Goal: Task Accomplishment & Management: Complete application form

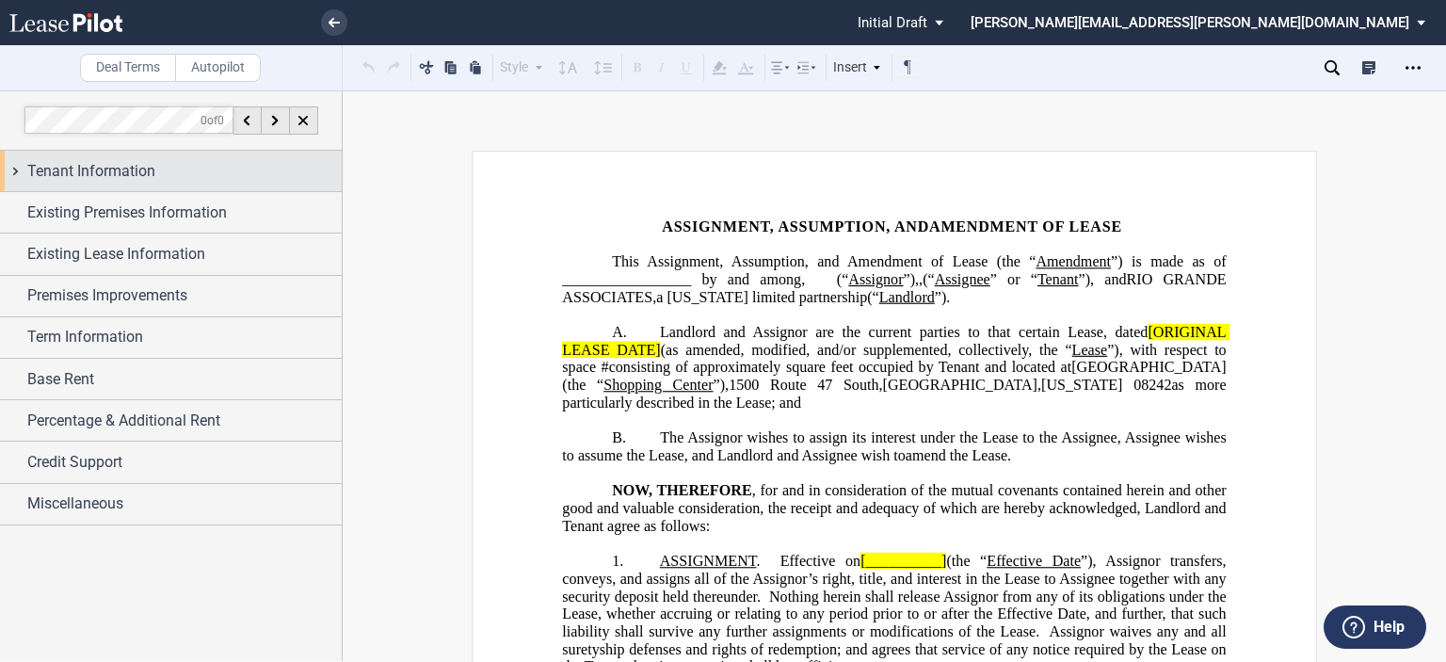
click at [101, 181] on span "Tenant Information" at bounding box center [91, 171] width 128 height 23
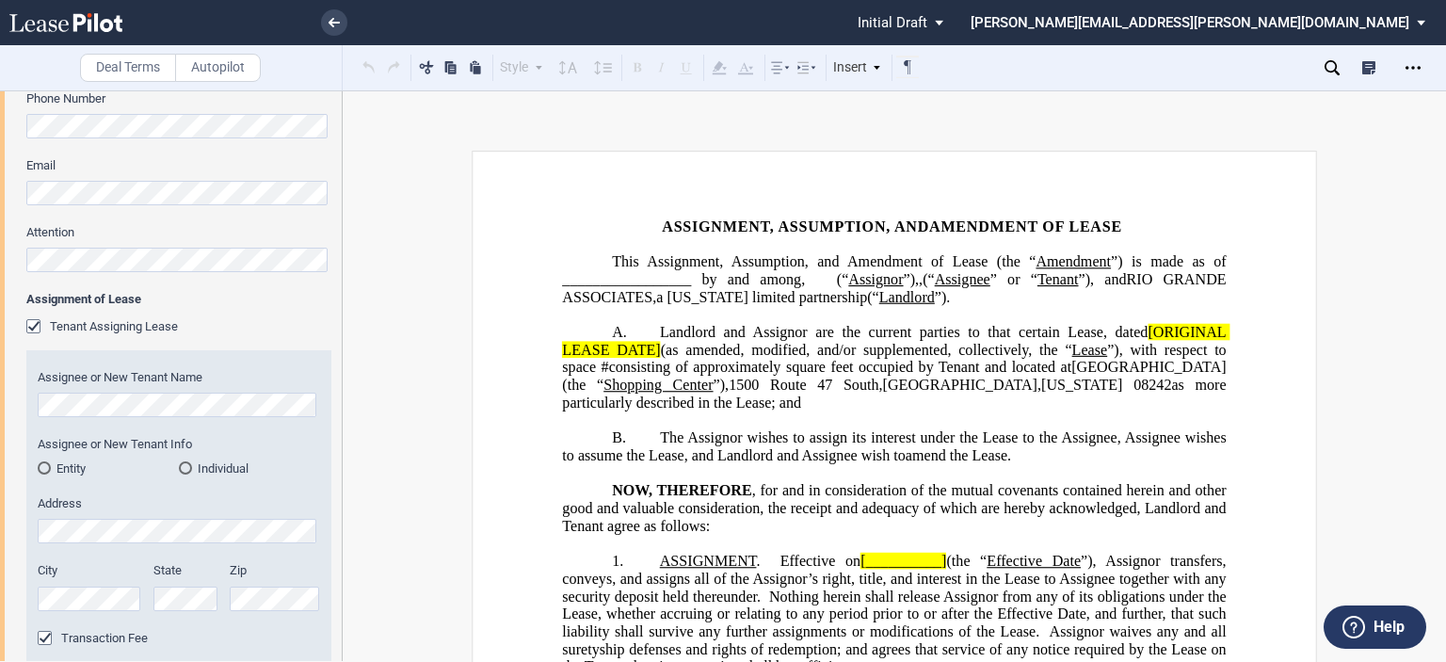
scroll to position [648, 0]
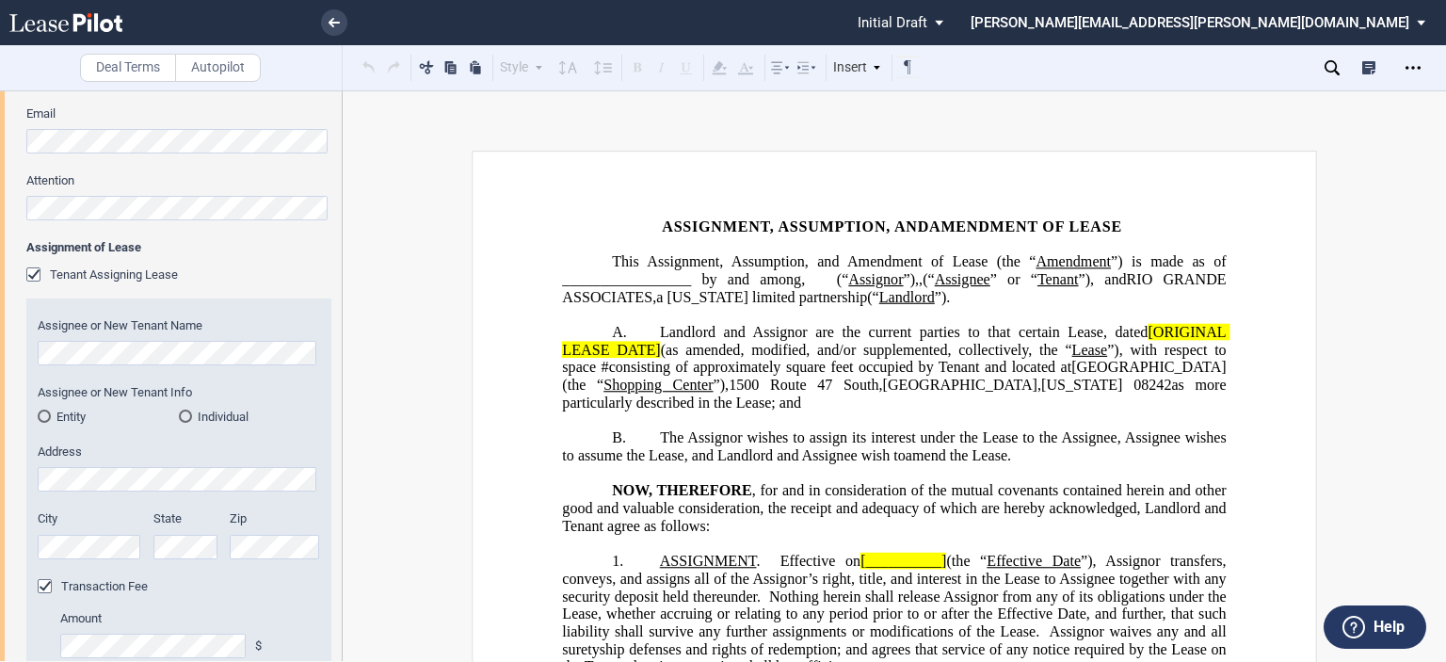
click at [47, 414] on div "Entity" at bounding box center [44, 415] width 13 height 13
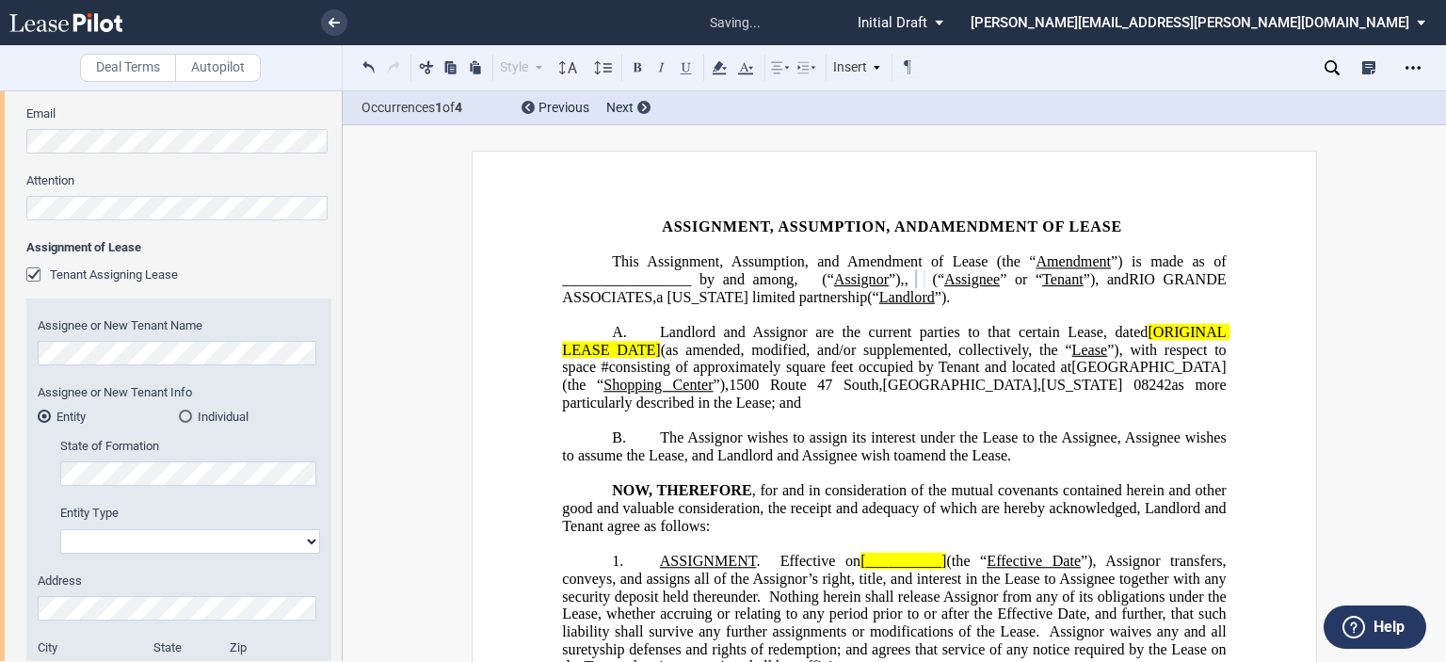
click at [297, 539] on select "Corporation Limited Liability Company General Partnership Limited Partnership O…" at bounding box center [190, 541] width 260 height 24
select select "limited liability company"
click at [60, 529] on select "Corporation Limited Liability Company General Partnership Limited Partnership O…" at bounding box center [190, 541] width 260 height 24
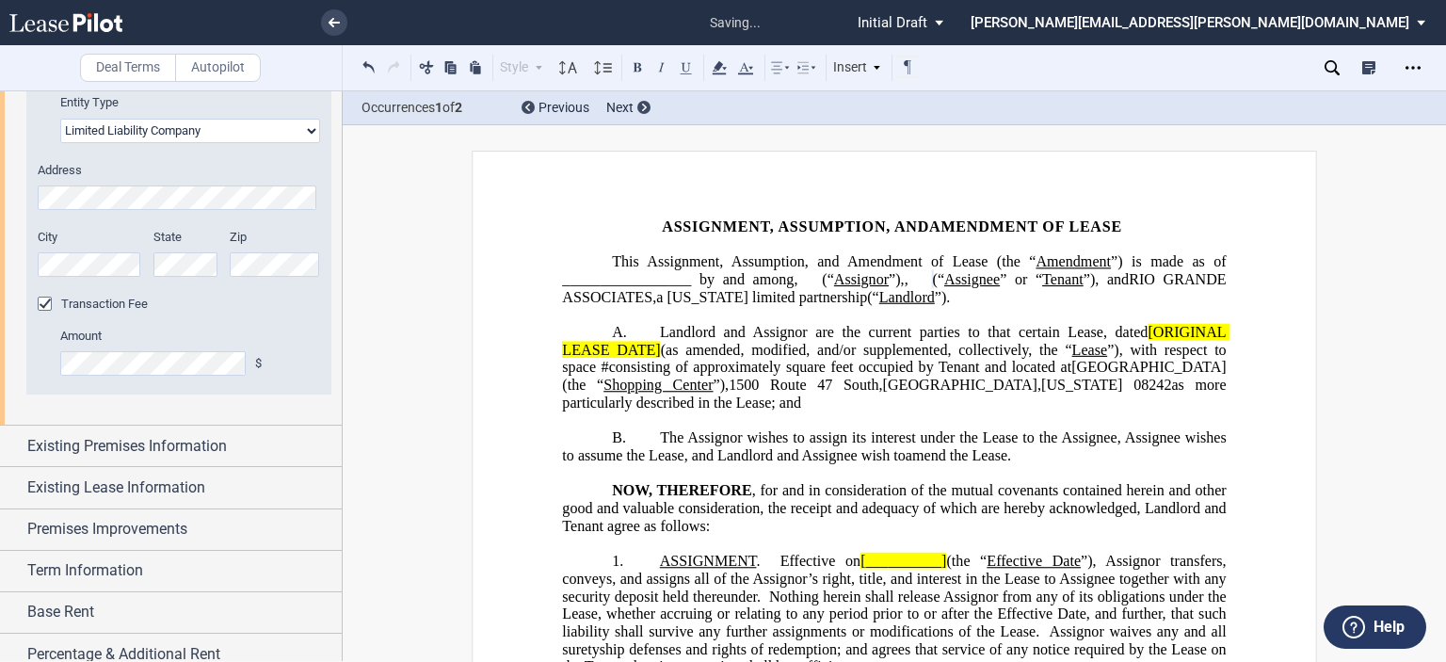
scroll to position [1076, 0]
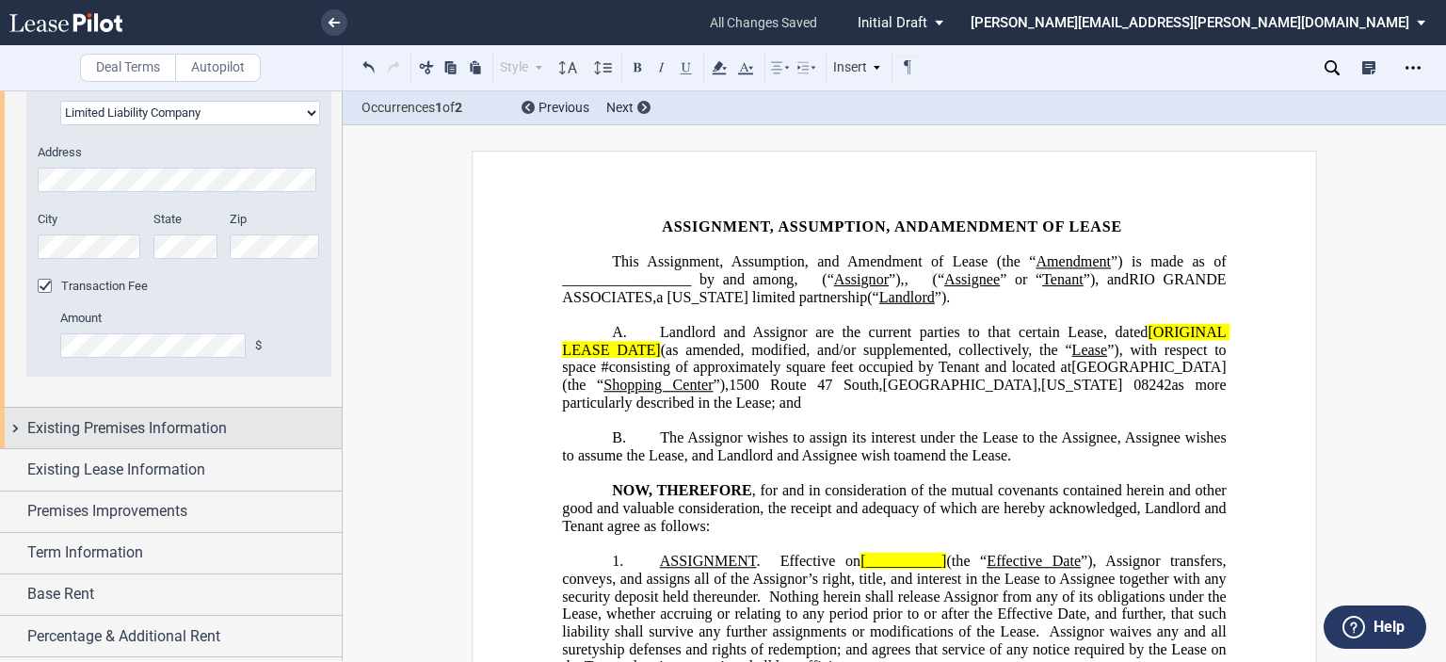
click at [197, 428] on span "Existing Premises Information" at bounding box center [127, 428] width 200 height 23
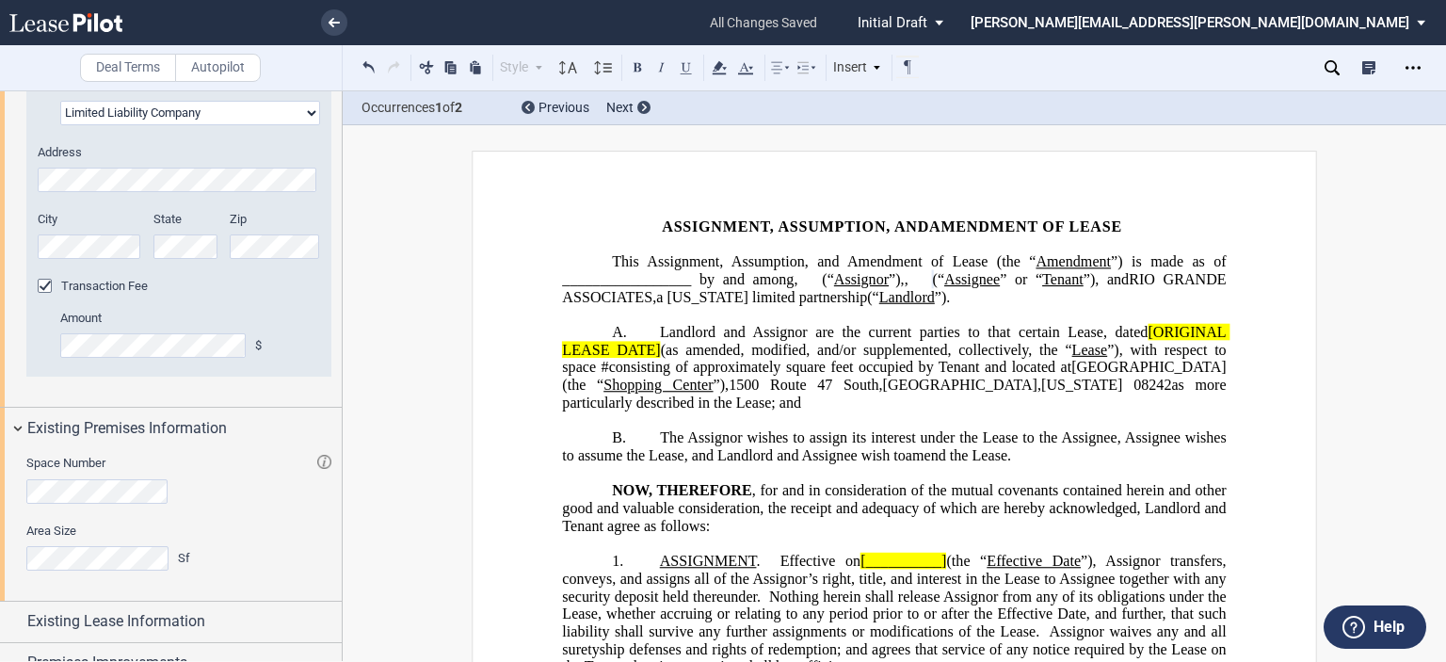
drag, startPoint x: 342, startPoint y: 435, endPoint x: 337, endPoint y: 485, distance: 50.1
click at [337, 485] on div at bounding box center [171, 375] width 343 height 570
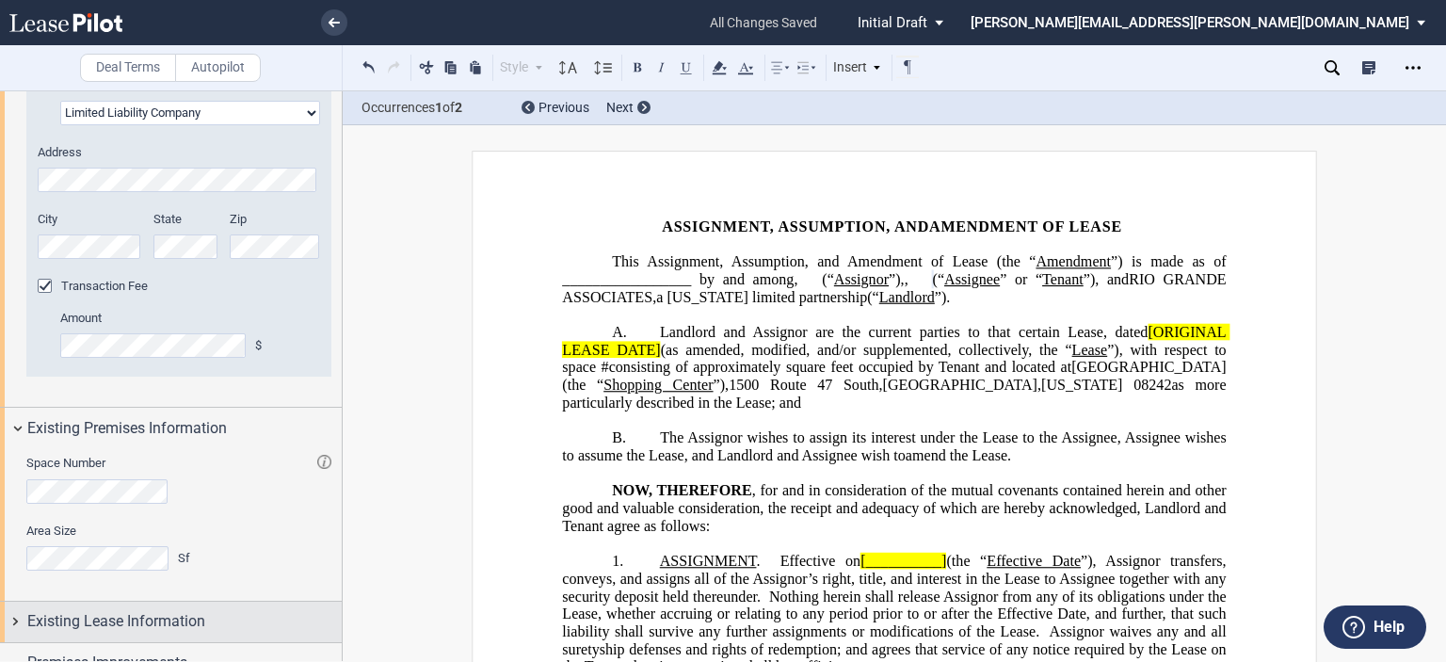
click at [95, 614] on span "Existing Lease Information" at bounding box center [116, 621] width 178 height 23
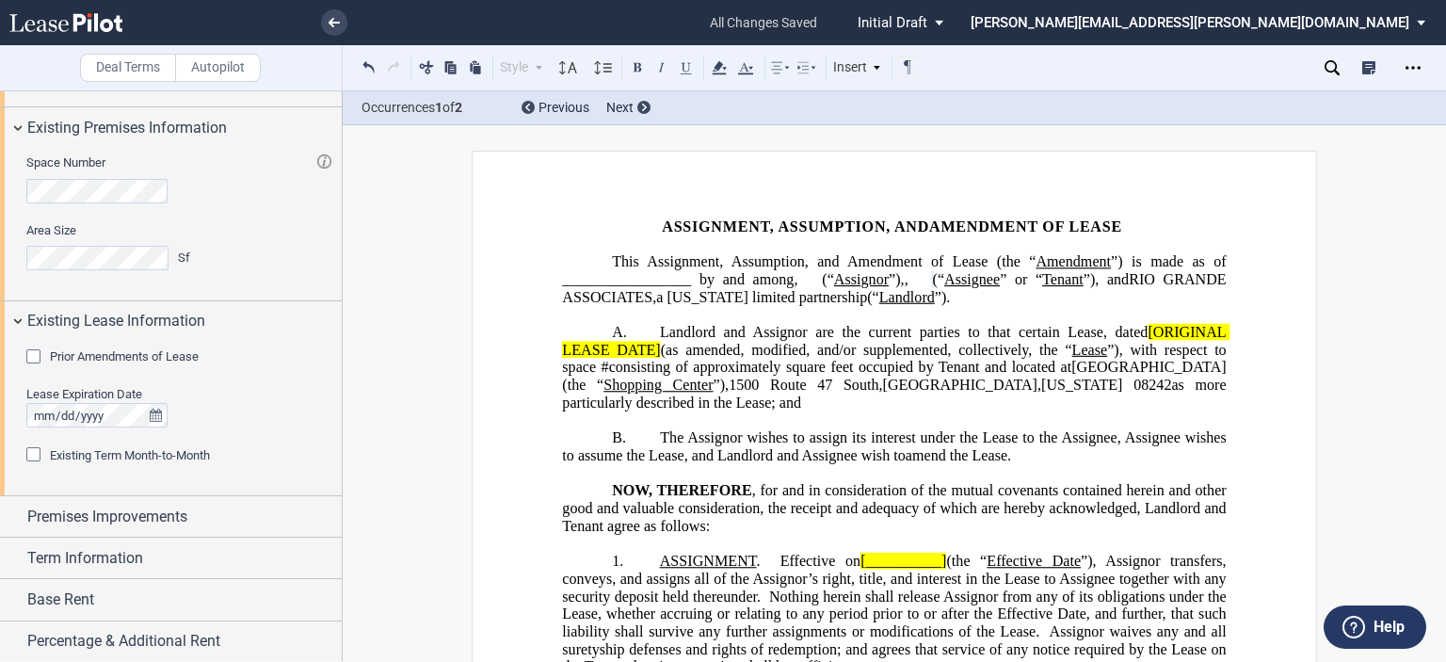
scroll to position [1384, 0]
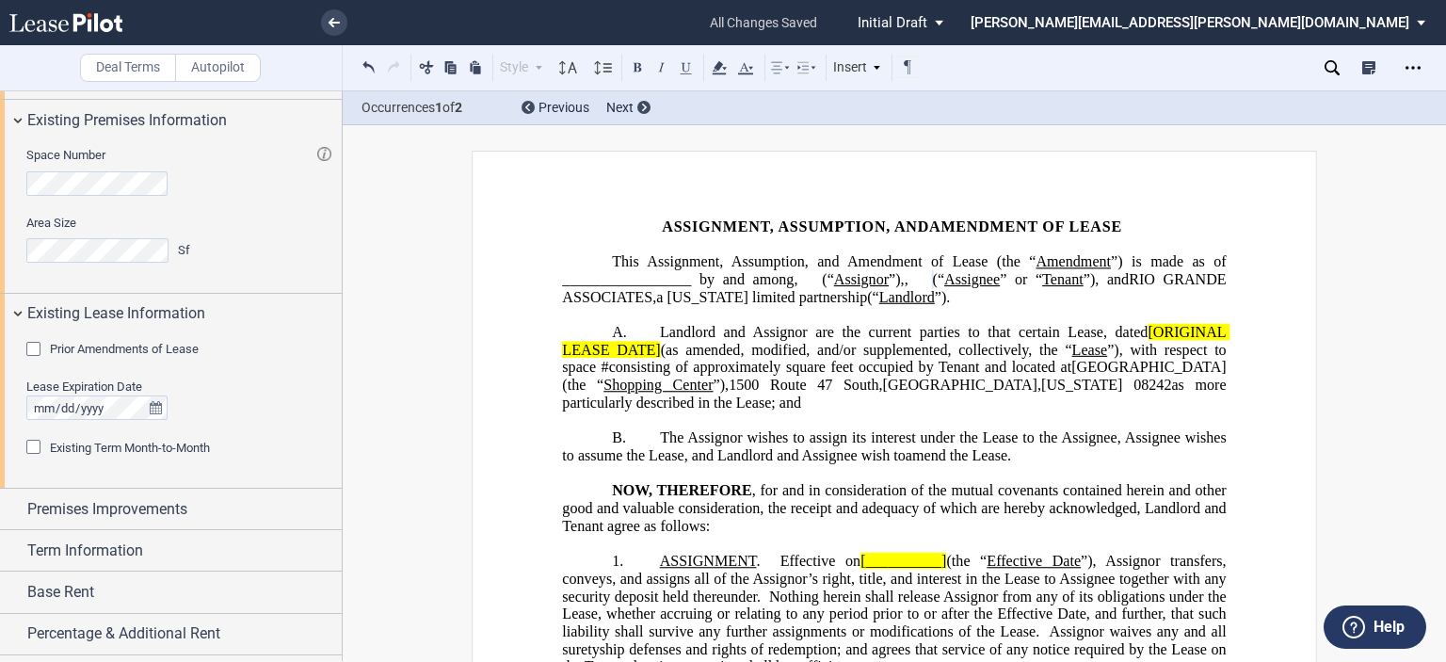
click at [32, 349] on div "Prior Amendments of Lease" at bounding box center [35, 351] width 19 height 19
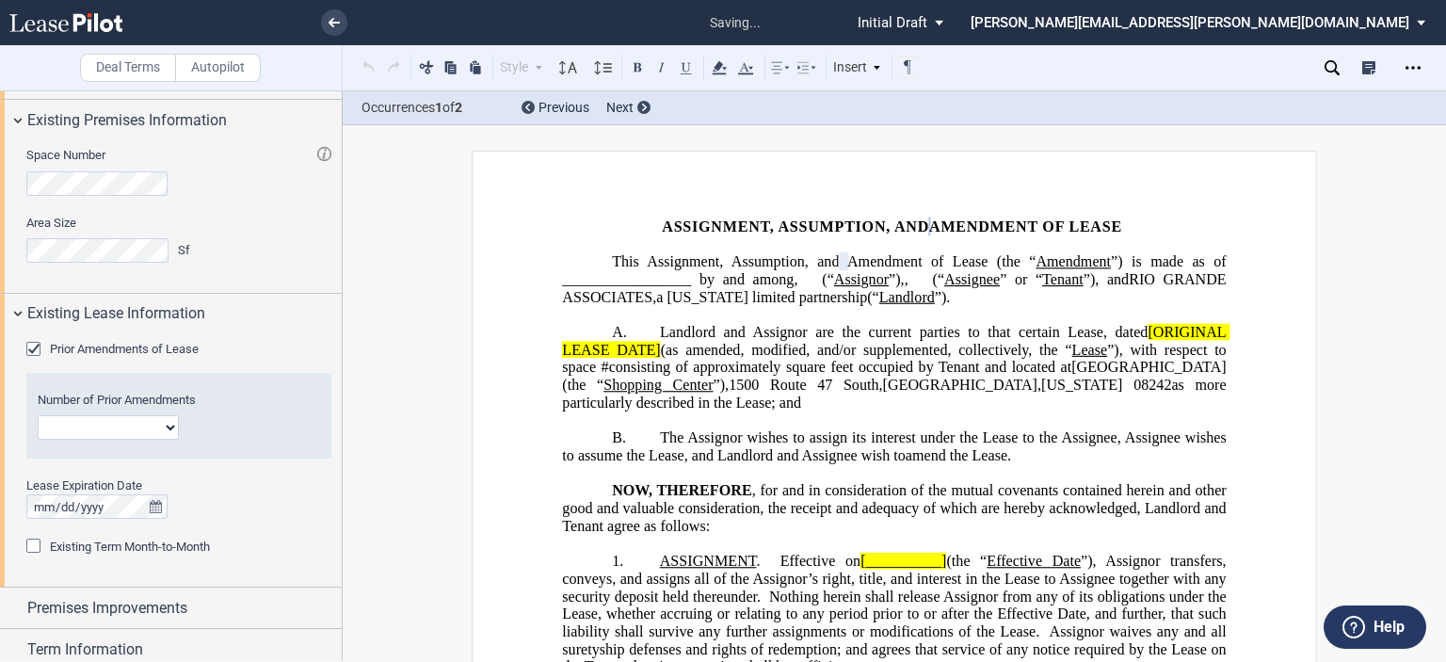
click at [161, 422] on select "1 2 3 4 5 6 7 8 9 10 11 12" at bounding box center [108, 427] width 141 height 24
select select "number:1"
click at [38, 415] on select "1 2 3 4 5 6 7 8 9 10 11 12" at bounding box center [108, 427] width 141 height 24
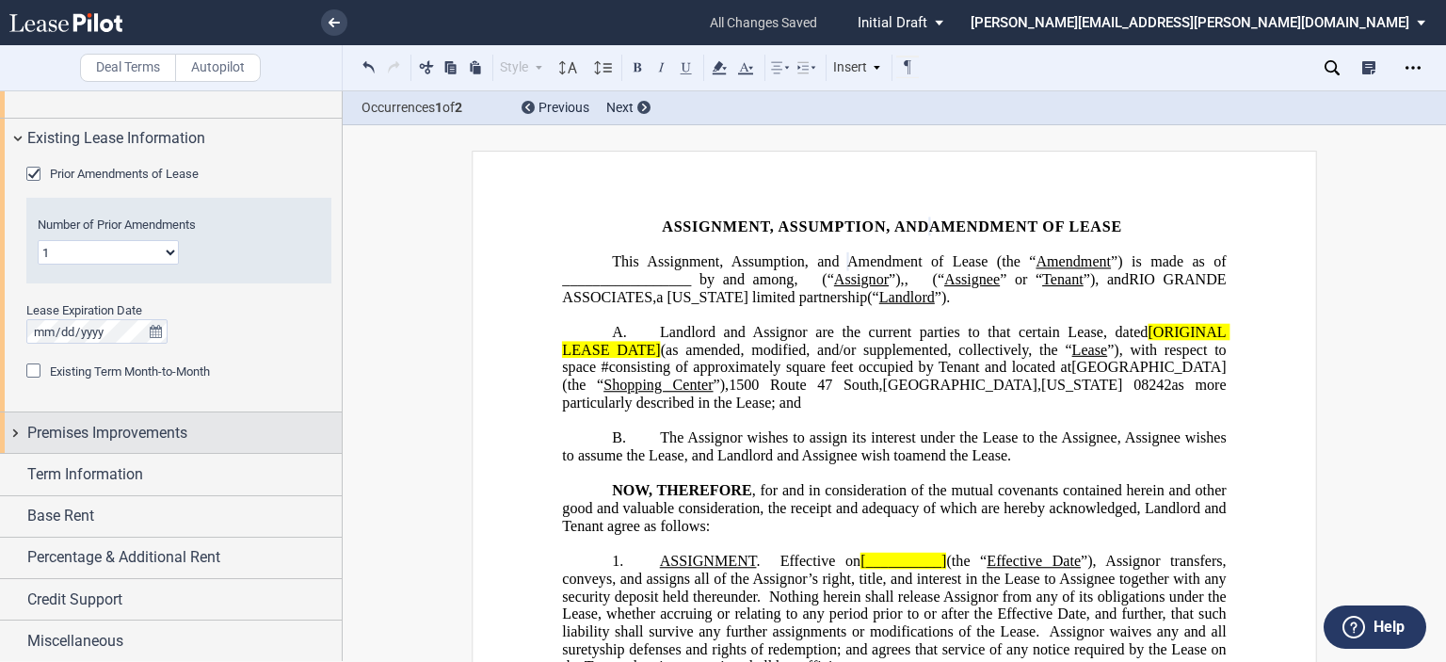
click at [124, 436] on span "Premises Improvements" at bounding box center [107, 433] width 160 height 23
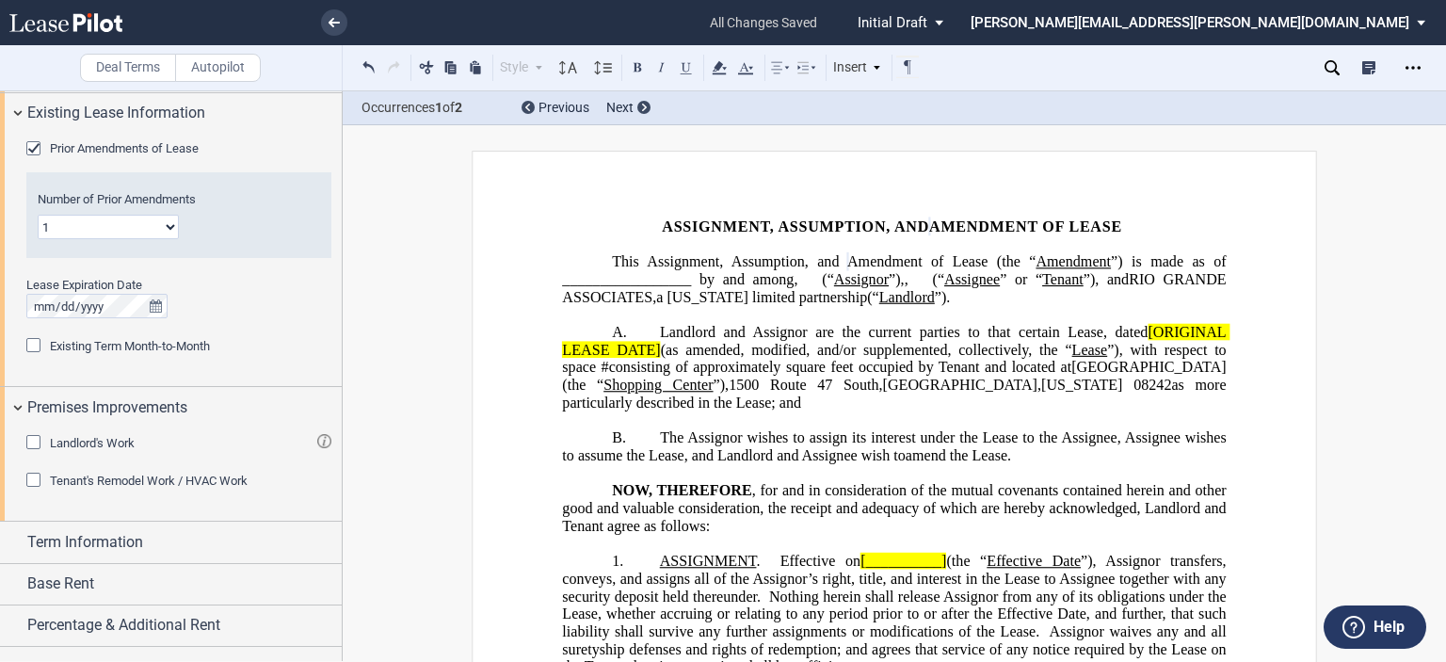
scroll to position [1651, 0]
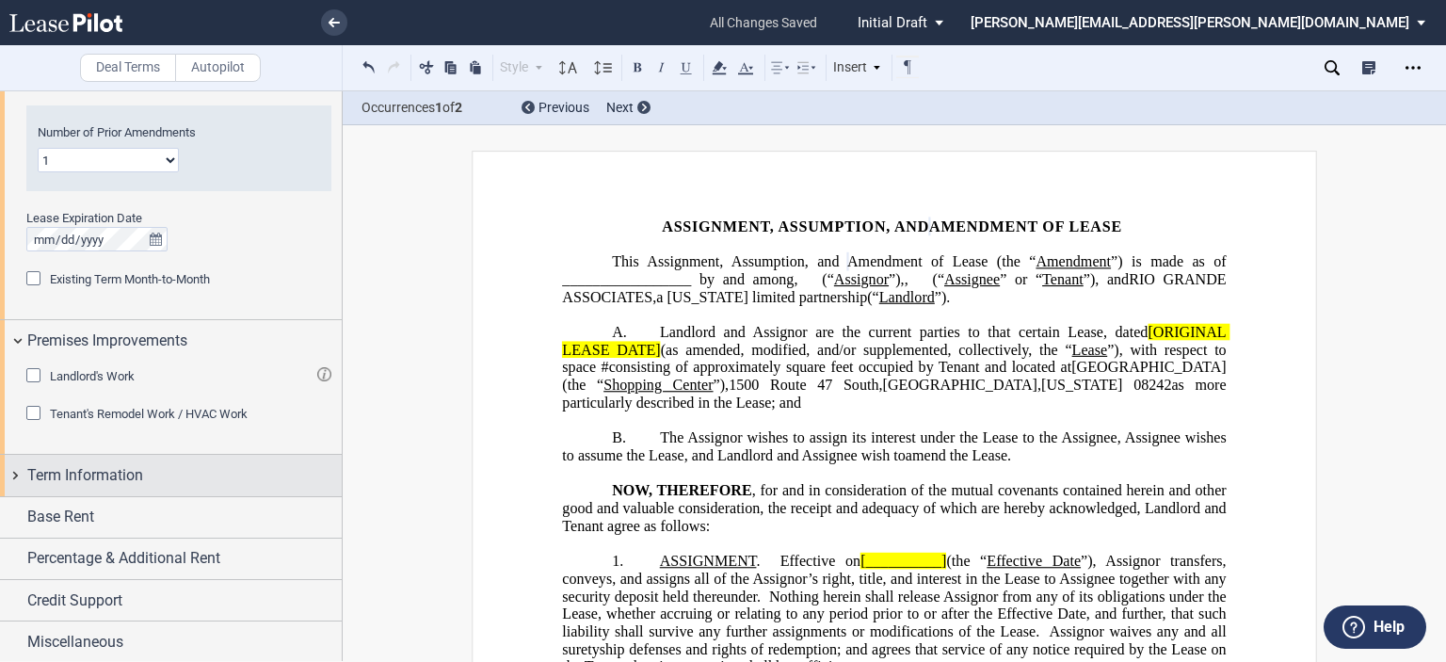
click at [134, 483] on span "Term Information" at bounding box center [85, 475] width 116 height 23
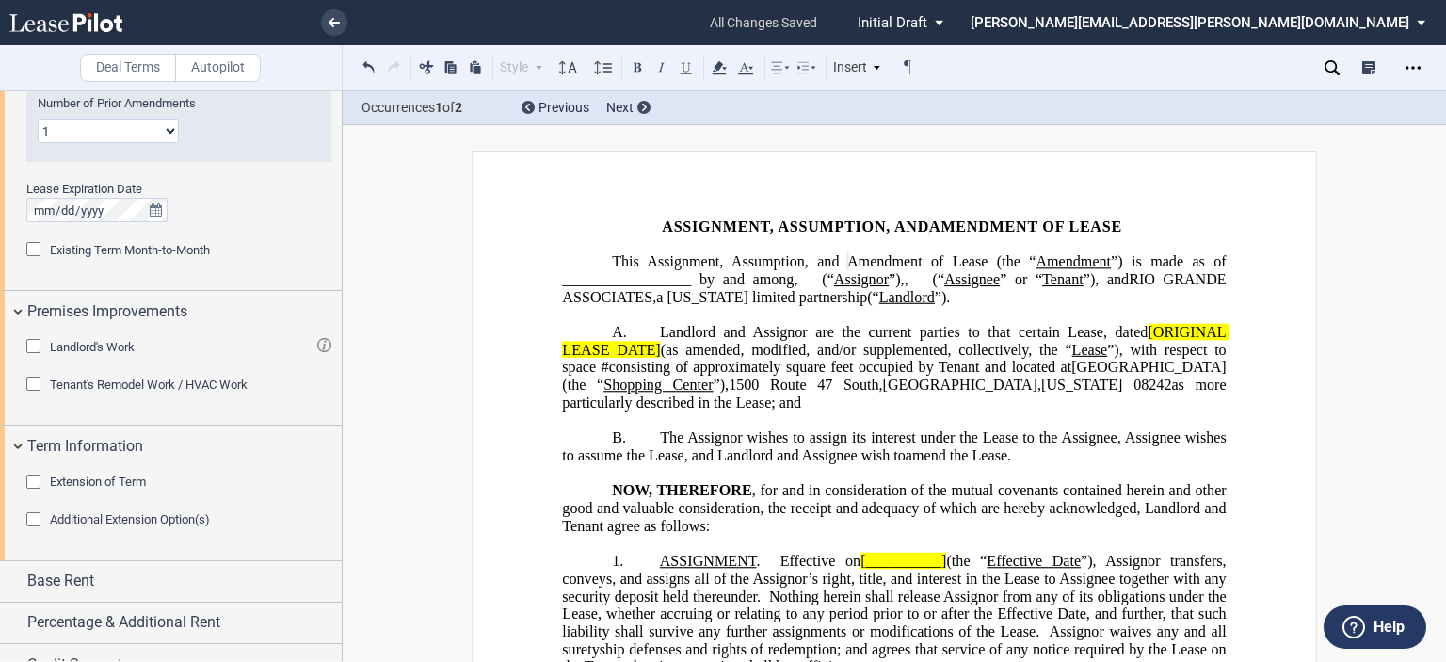
scroll to position [1744, 0]
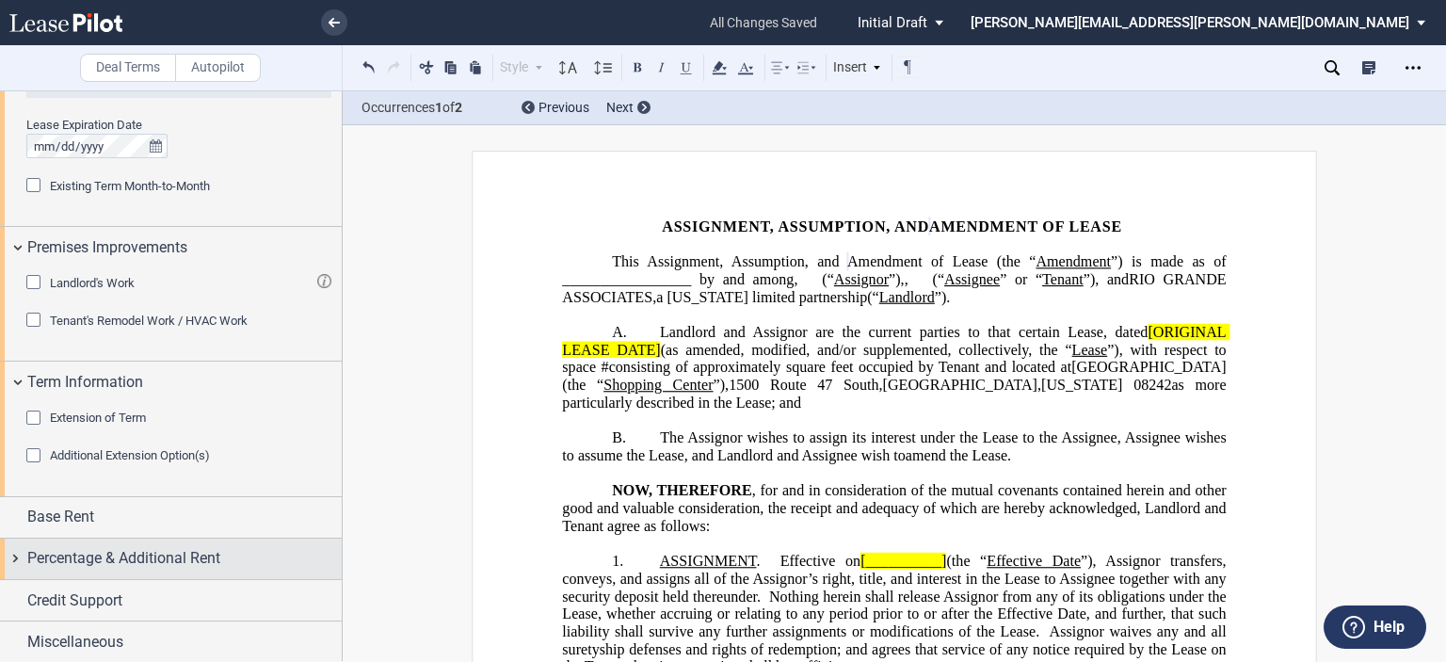
click at [139, 565] on span "Percentage & Additional Rent" at bounding box center [123, 558] width 193 height 23
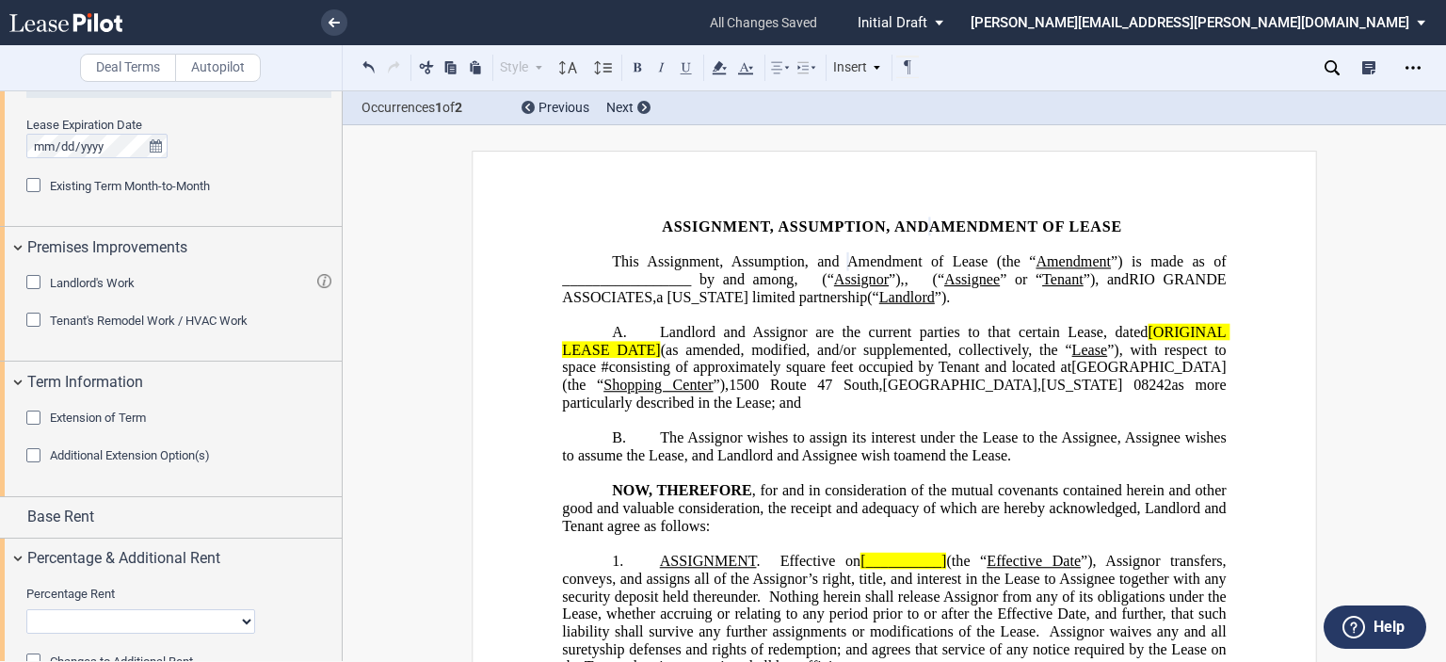
drag, startPoint x: 336, startPoint y: 532, endPoint x: 321, endPoint y: 601, distance: 70.3
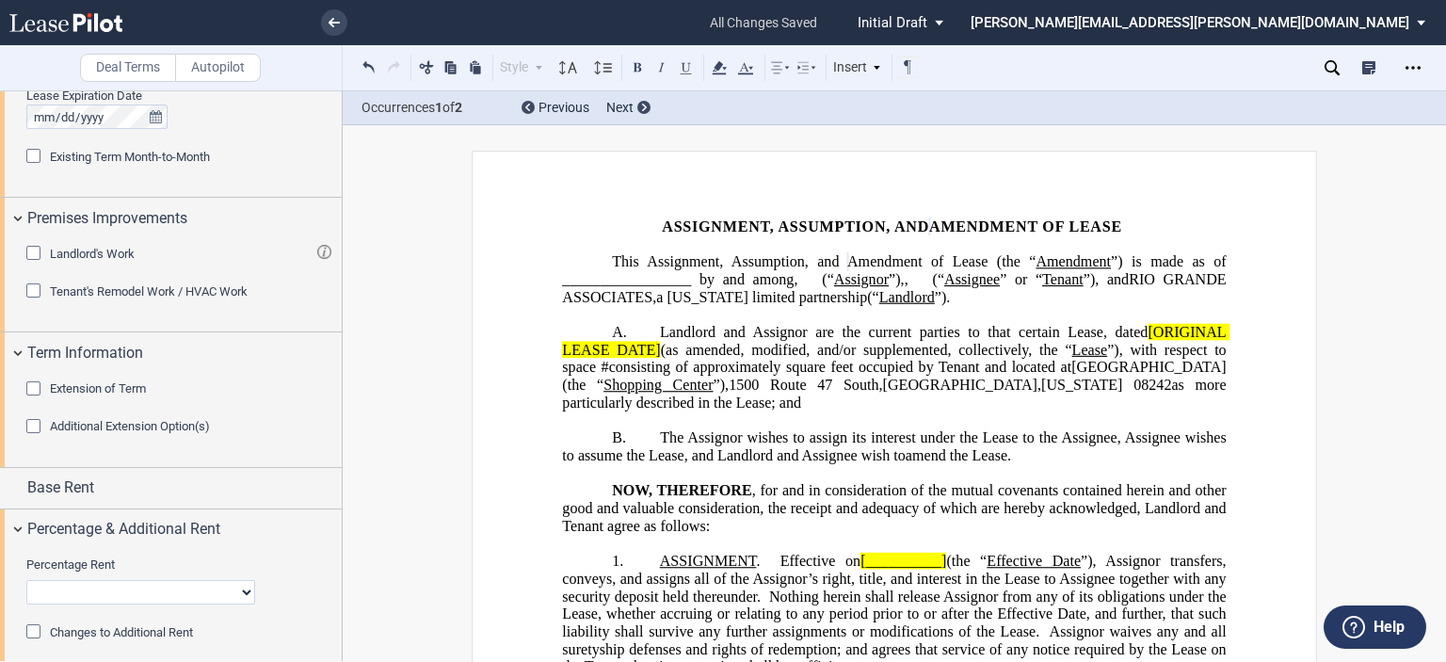
scroll to position [1868, 0]
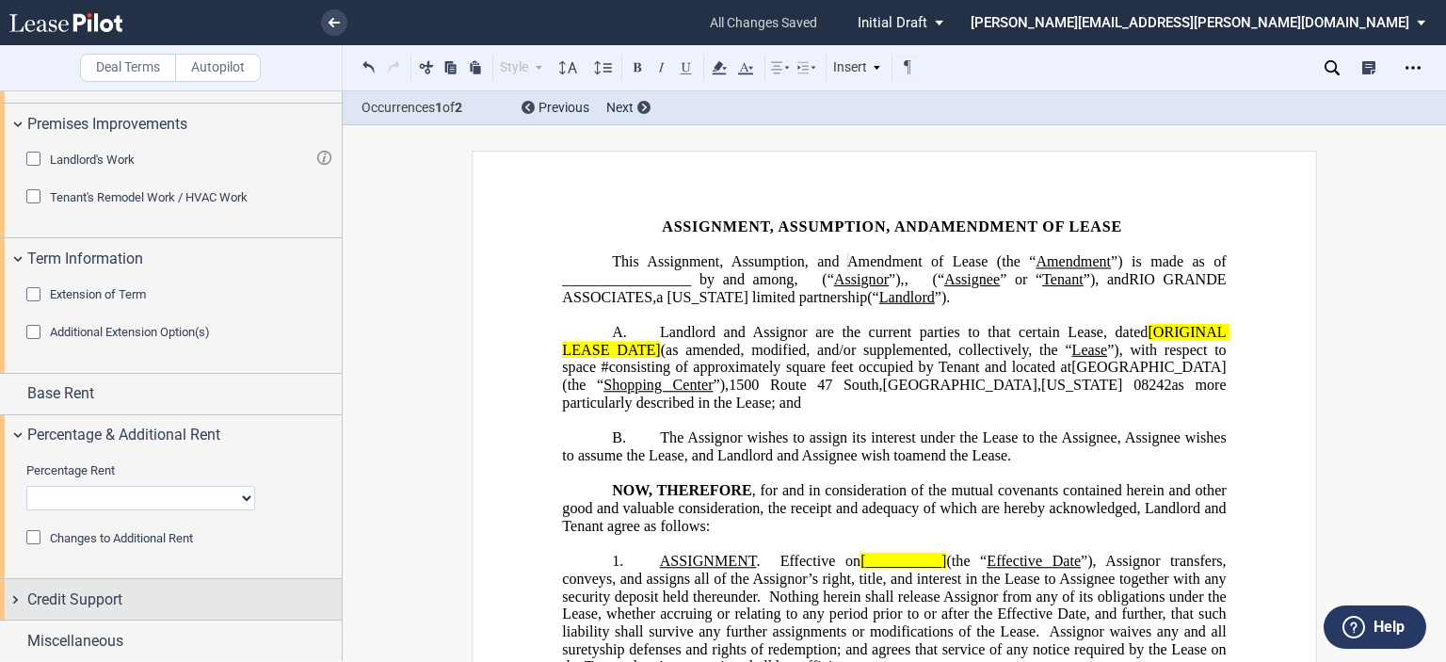
click at [122, 602] on span "Credit Support" at bounding box center [74, 599] width 95 height 23
click at [31, 630] on div "Existing Guarantor" at bounding box center [35, 636] width 19 height 19
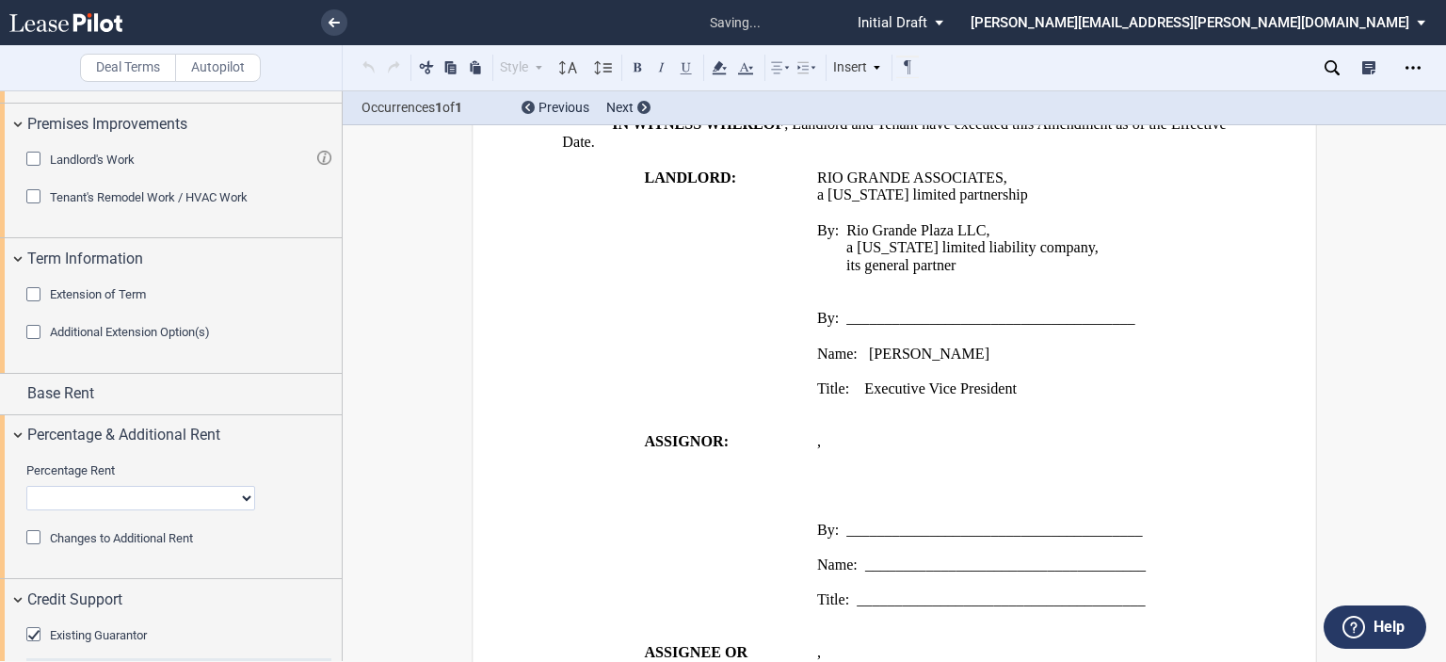
scroll to position [2513, 0]
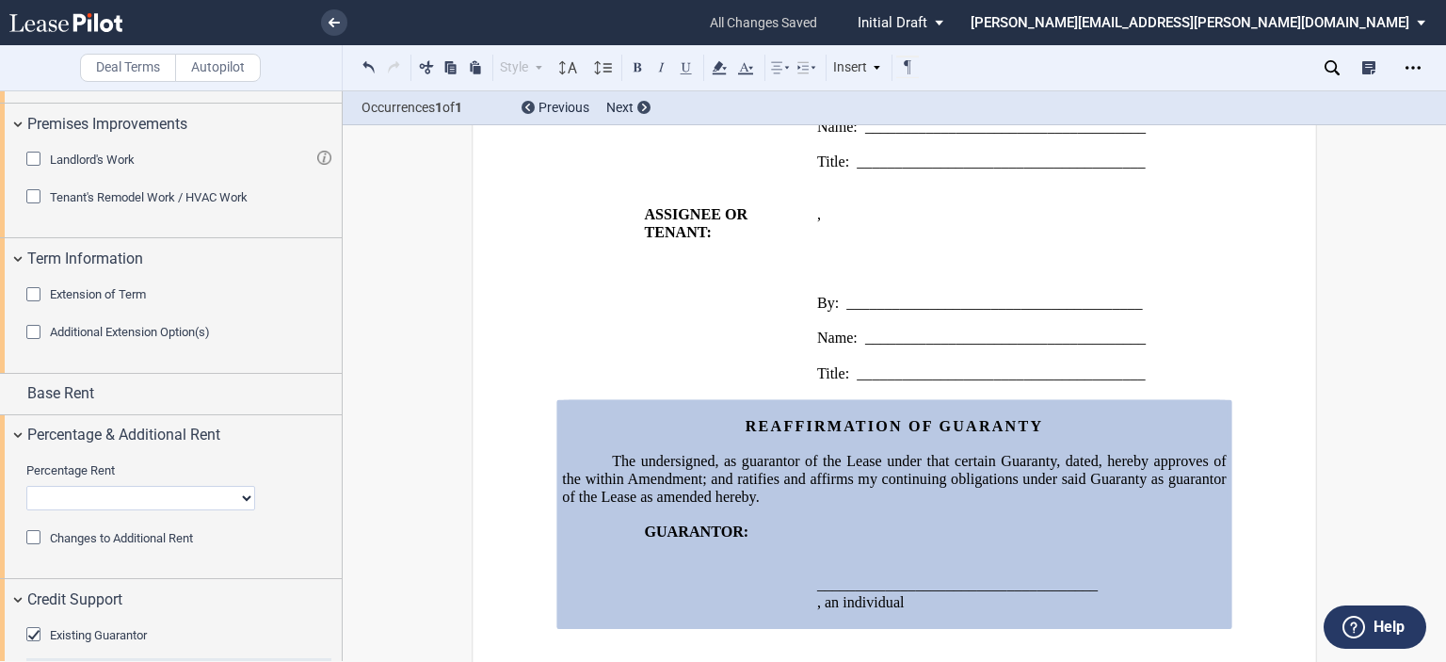
drag, startPoint x: 342, startPoint y: 504, endPoint x: 342, endPoint y: 545, distance: 41.4
click at [342, 545] on div at bounding box center [171, 375] width 343 height 570
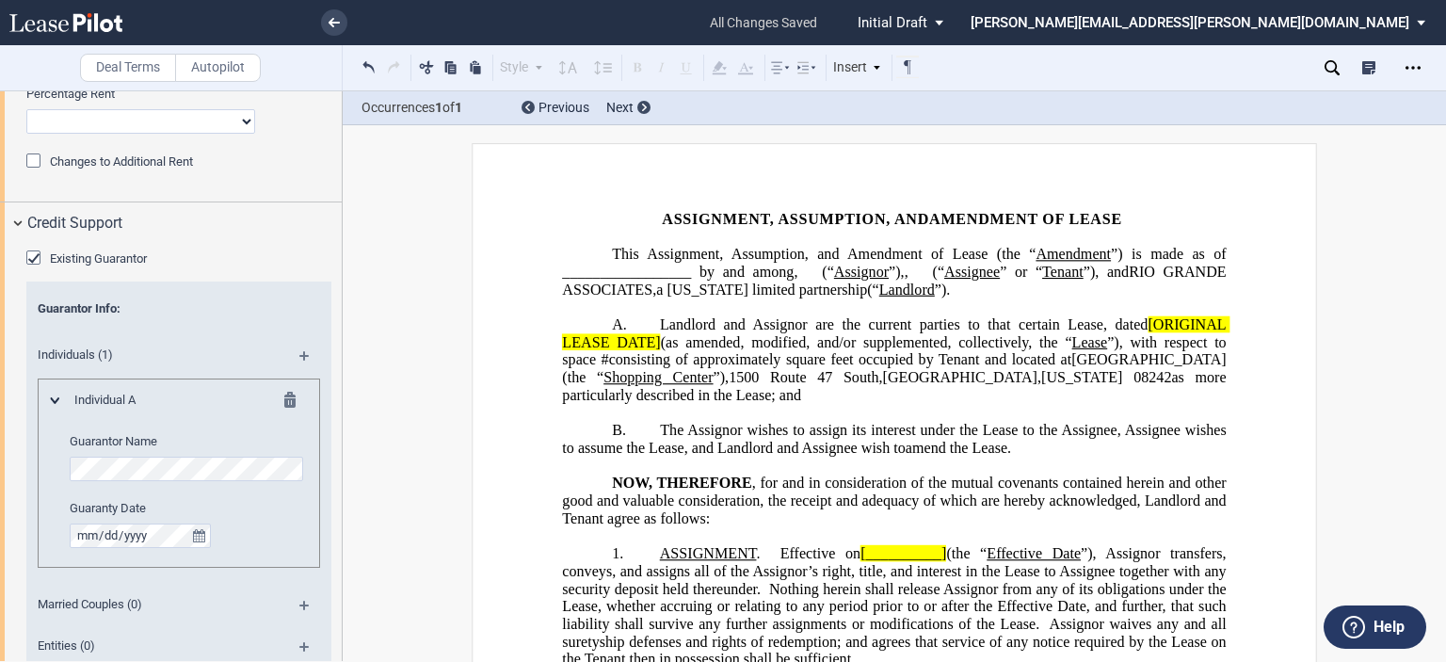
scroll to position [0, 0]
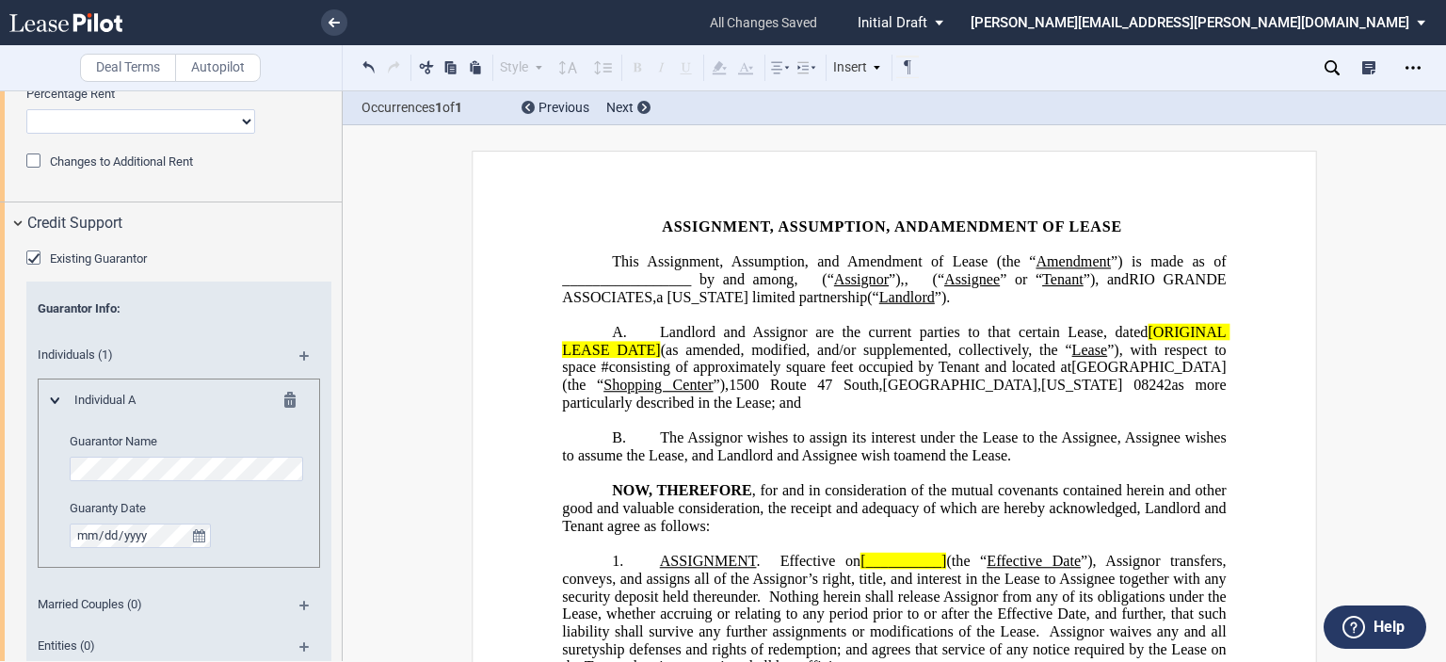
click at [1143, 347] on span "[ORIGINAL LEASE DATE]" at bounding box center [895, 341] width 667 height 34
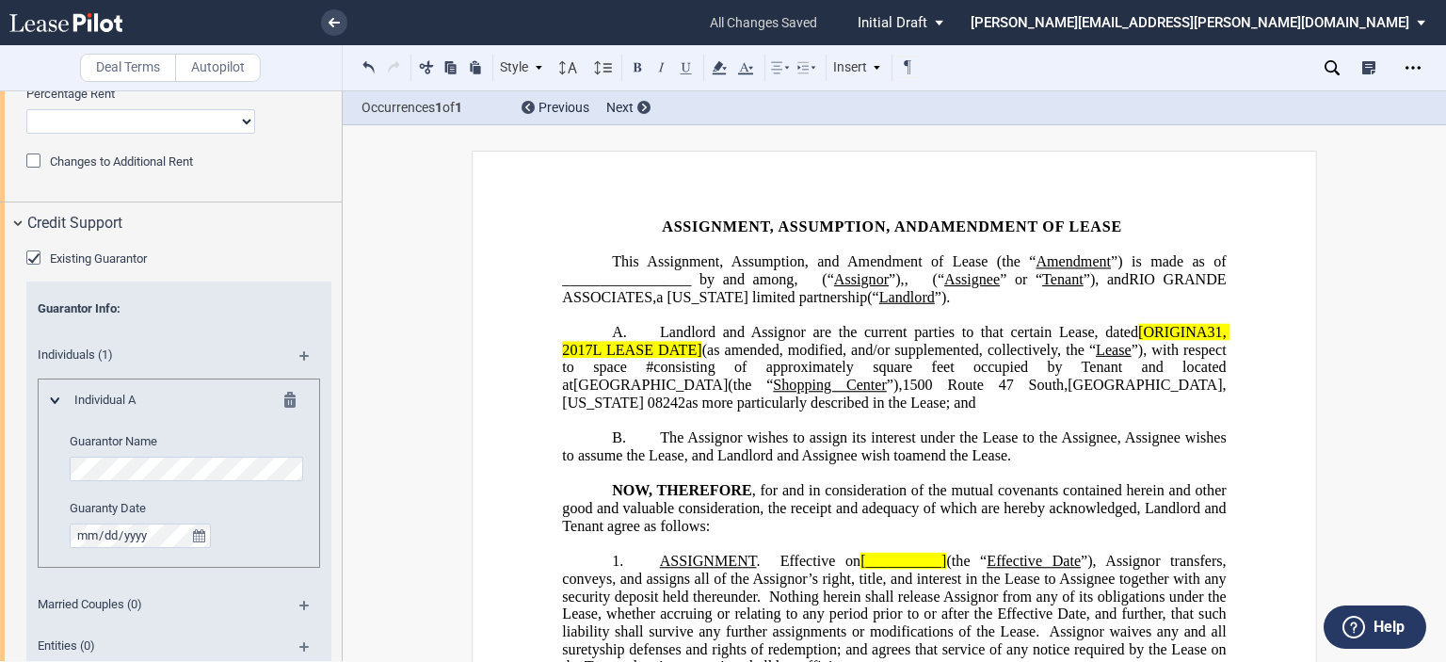
click at [1130, 341] on span "Landlord and Assignor are the current parties to that certain Lease, dated" at bounding box center [899, 332] width 478 height 17
click at [1133, 350] on span "[ORIGINA31, 2017L LEASE DATE]" at bounding box center [895, 341] width 667 height 34
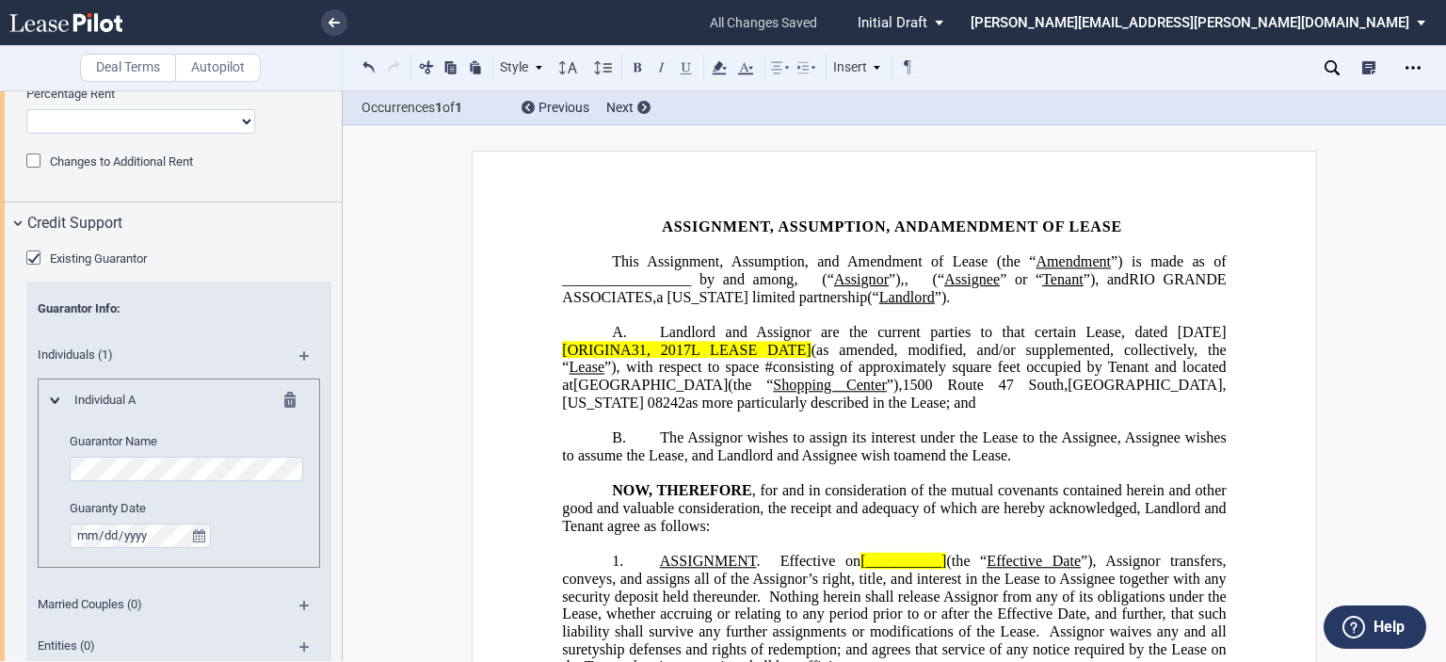
click at [810, 358] on span "[ORIGINA31, 2017L LEASE DATE]" at bounding box center [686, 349] width 249 height 17
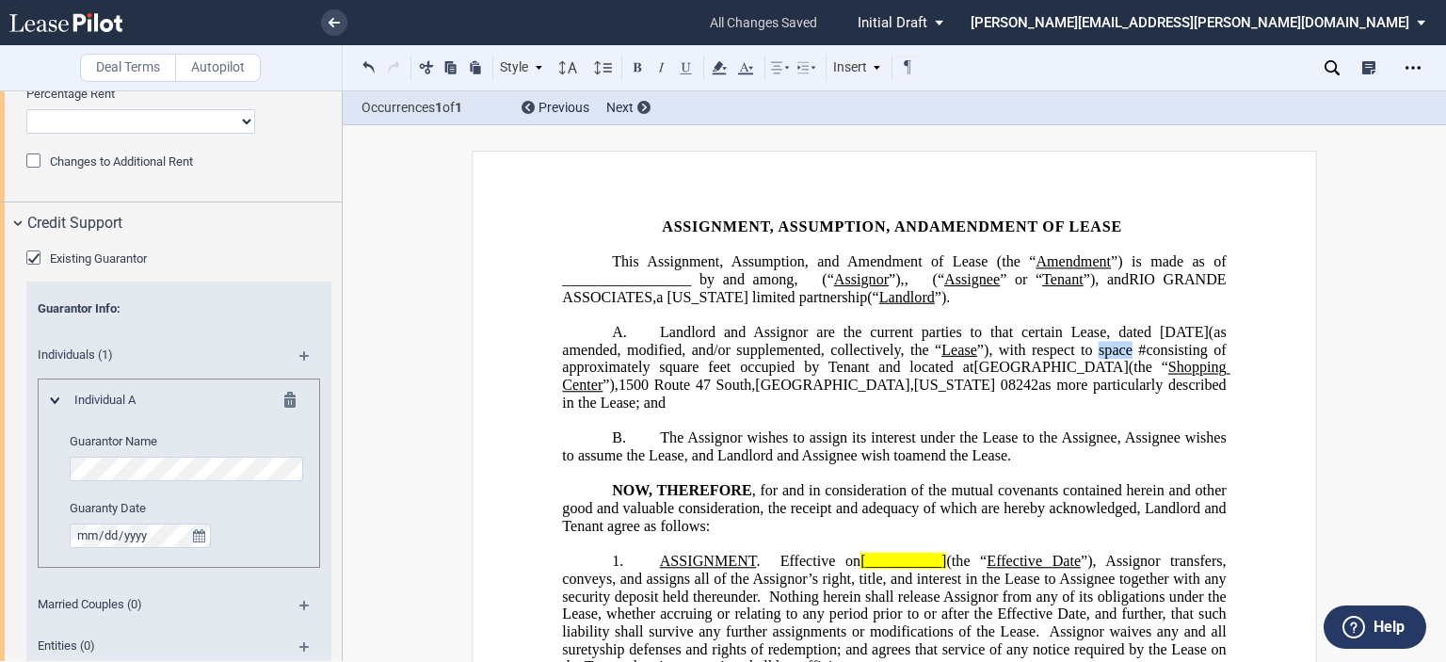
drag, startPoint x: 1142, startPoint y: 364, endPoint x: 1177, endPoint y: 364, distance: 34.8
click at [1177, 364] on span "Landlord and Assignor are the current parties to that certain Lease, dated [DAT…" at bounding box center [895, 367] width 667 height 87
click at [693, 278] on span "”) is made as of _________________ by and among" at bounding box center [895, 270] width 667 height 34
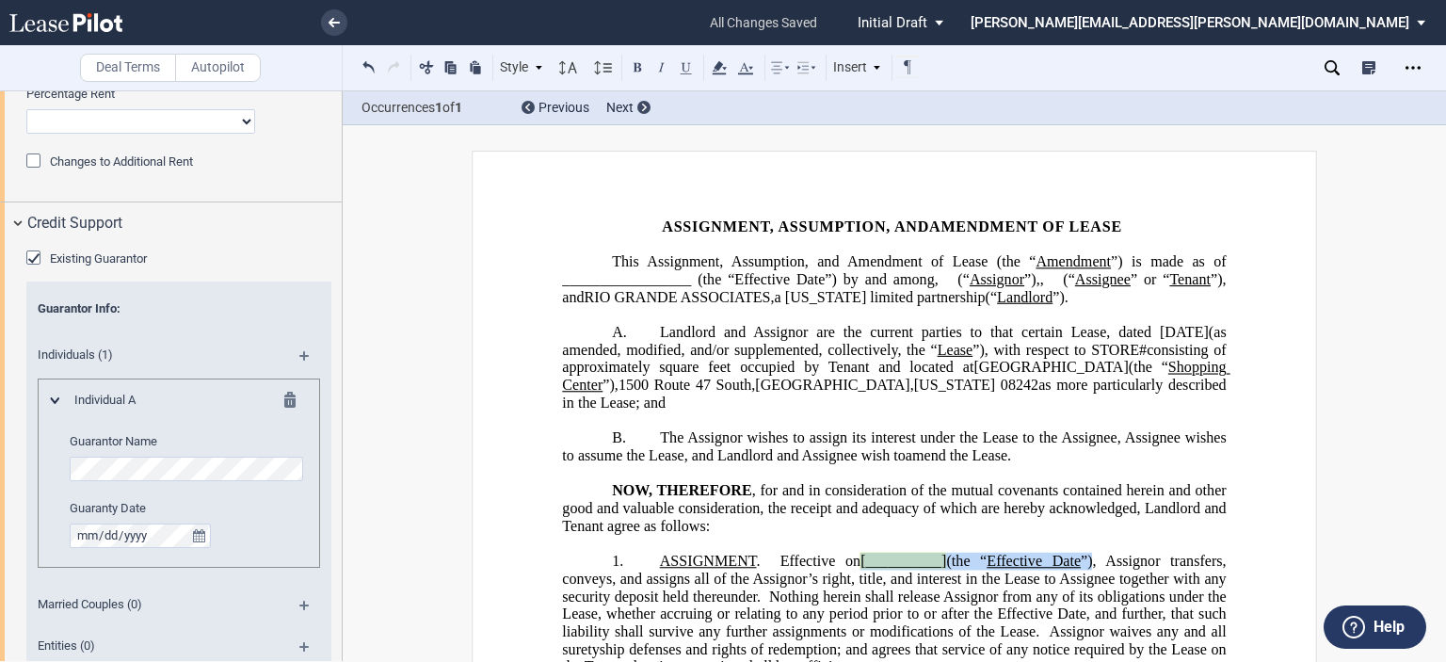
drag, startPoint x: 858, startPoint y: 575, endPoint x: 1092, endPoint y: 573, distance: 234.4
click at [1092, 573] on span "ASSIGNMENT . Effective on [__________] (the “ Effective Date ”), Assignor trans…" at bounding box center [895, 614] width 667 height 122
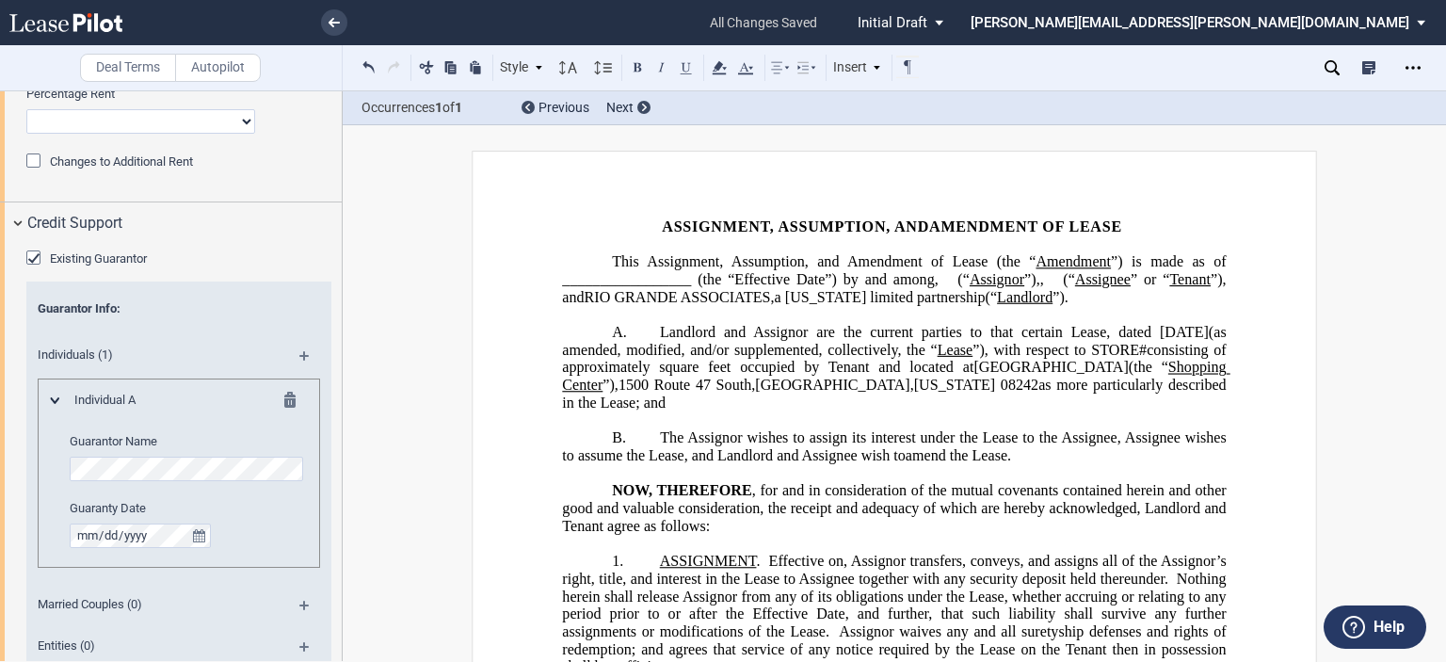
click at [837, 570] on span "Effective on" at bounding box center [806, 561] width 74 height 17
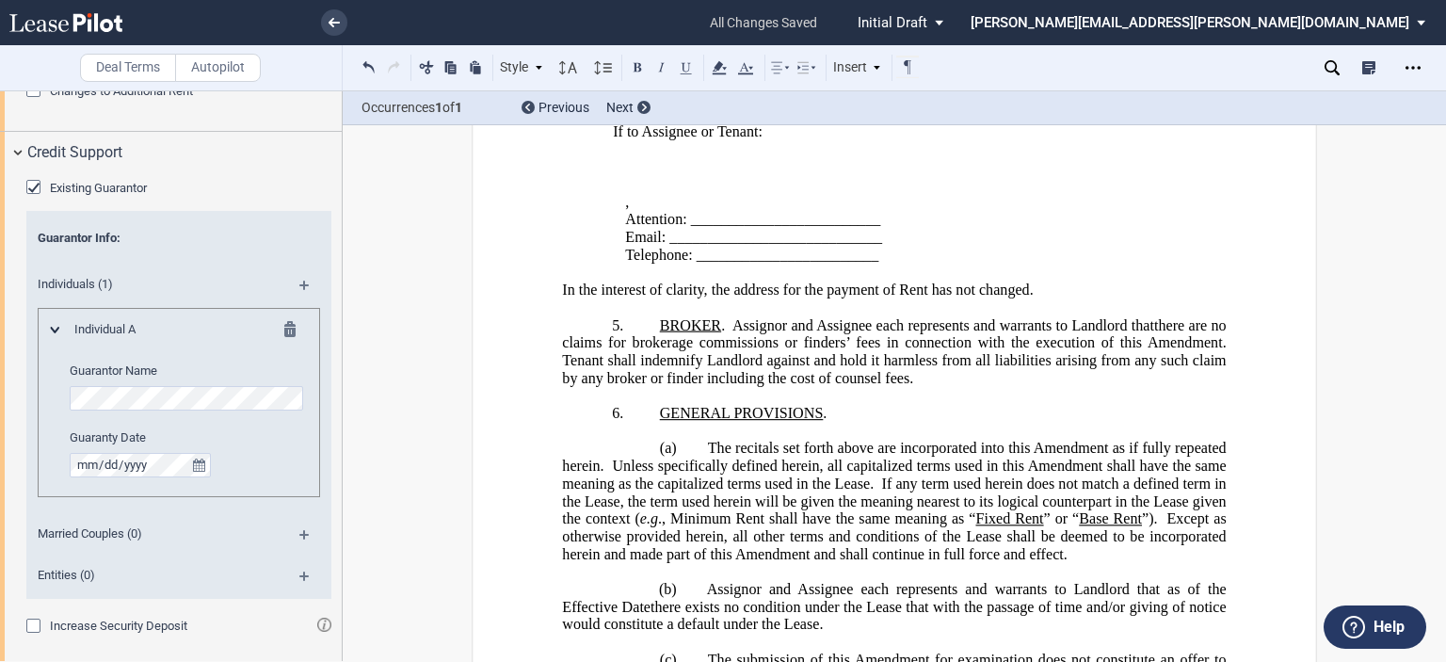
scroll to position [2361, 0]
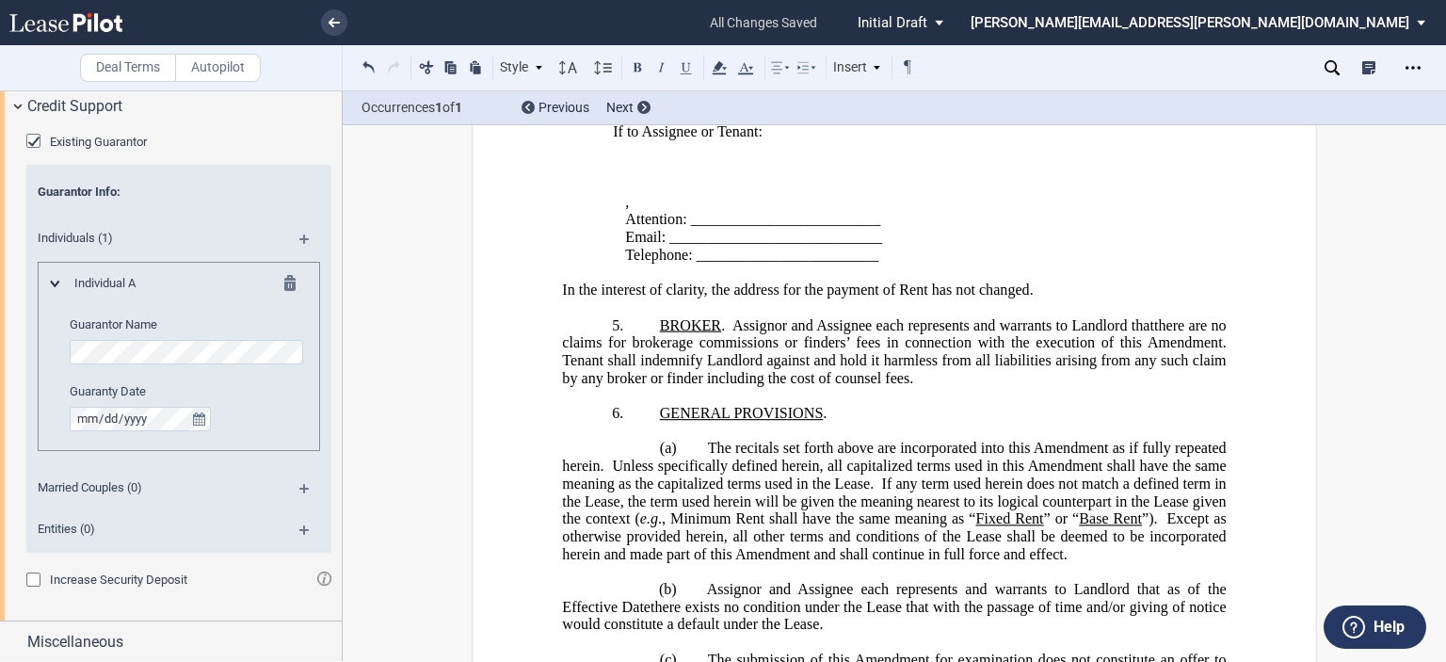
click at [32, 582] on div "Increase Security Deposit" at bounding box center [35, 581] width 19 height 19
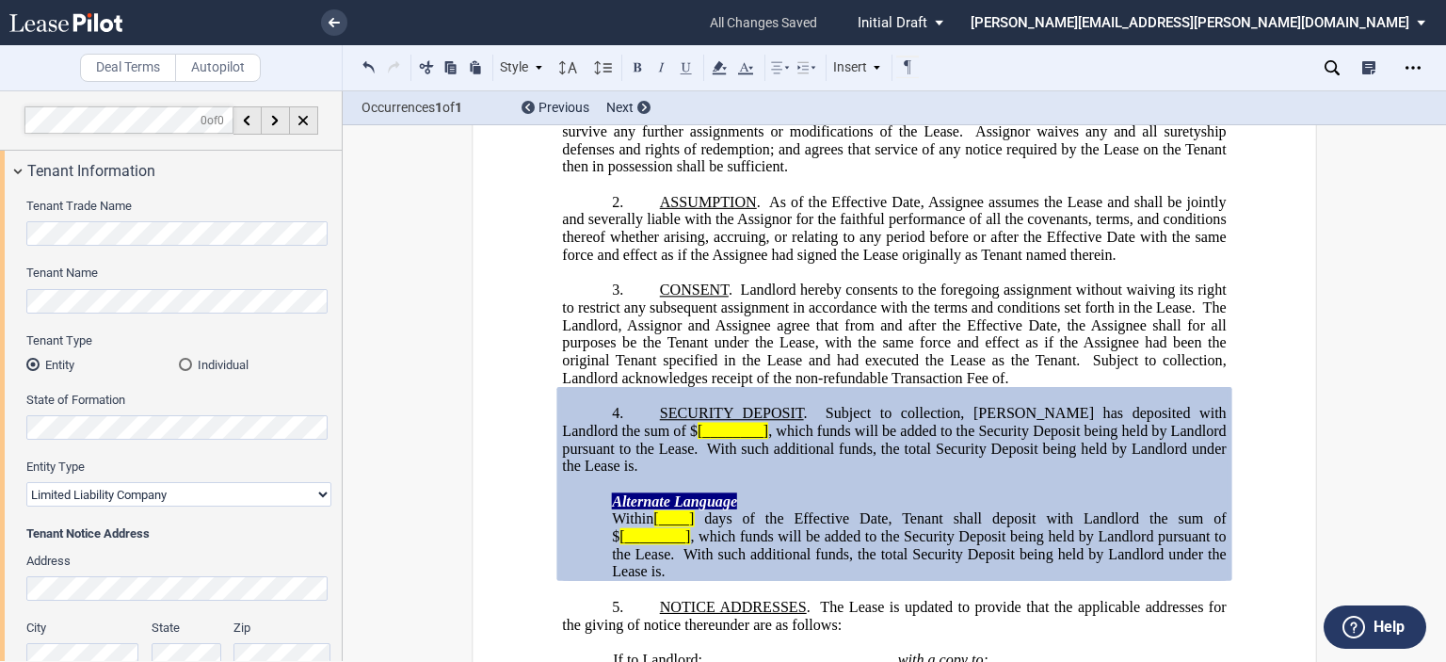
scroll to position [0, 0]
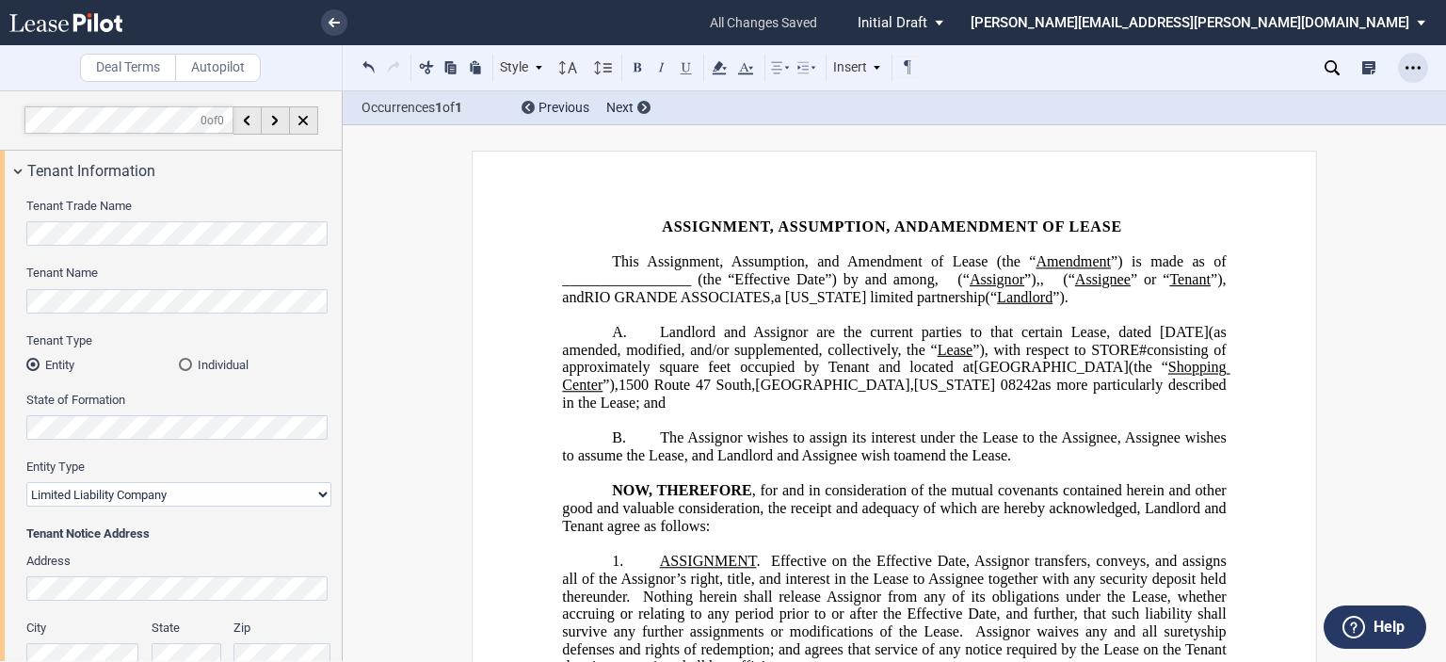
click at [1413, 60] on icon "Open Lease options menu" at bounding box center [1412, 67] width 15 height 15
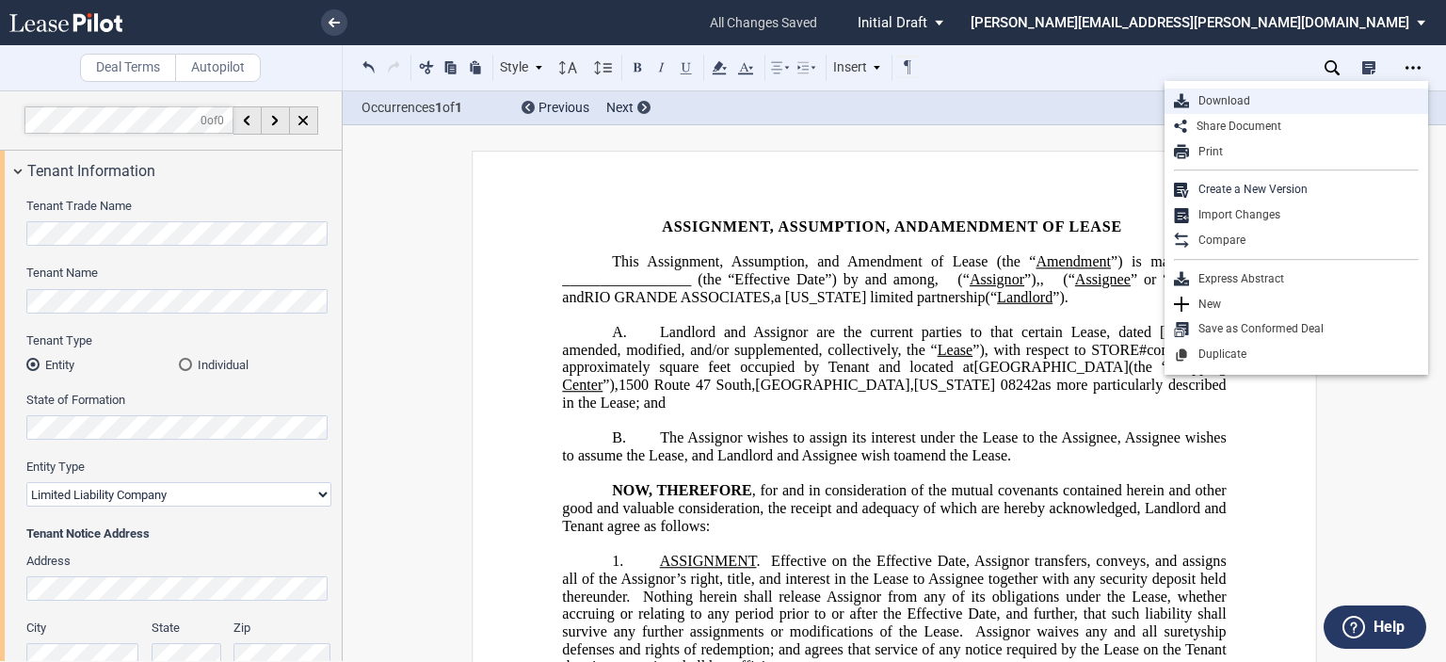
click at [1224, 99] on div "Download" at bounding box center [1304, 101] width 230 height 16
